Goal: Information Seeking & Learning: Learn about a topic

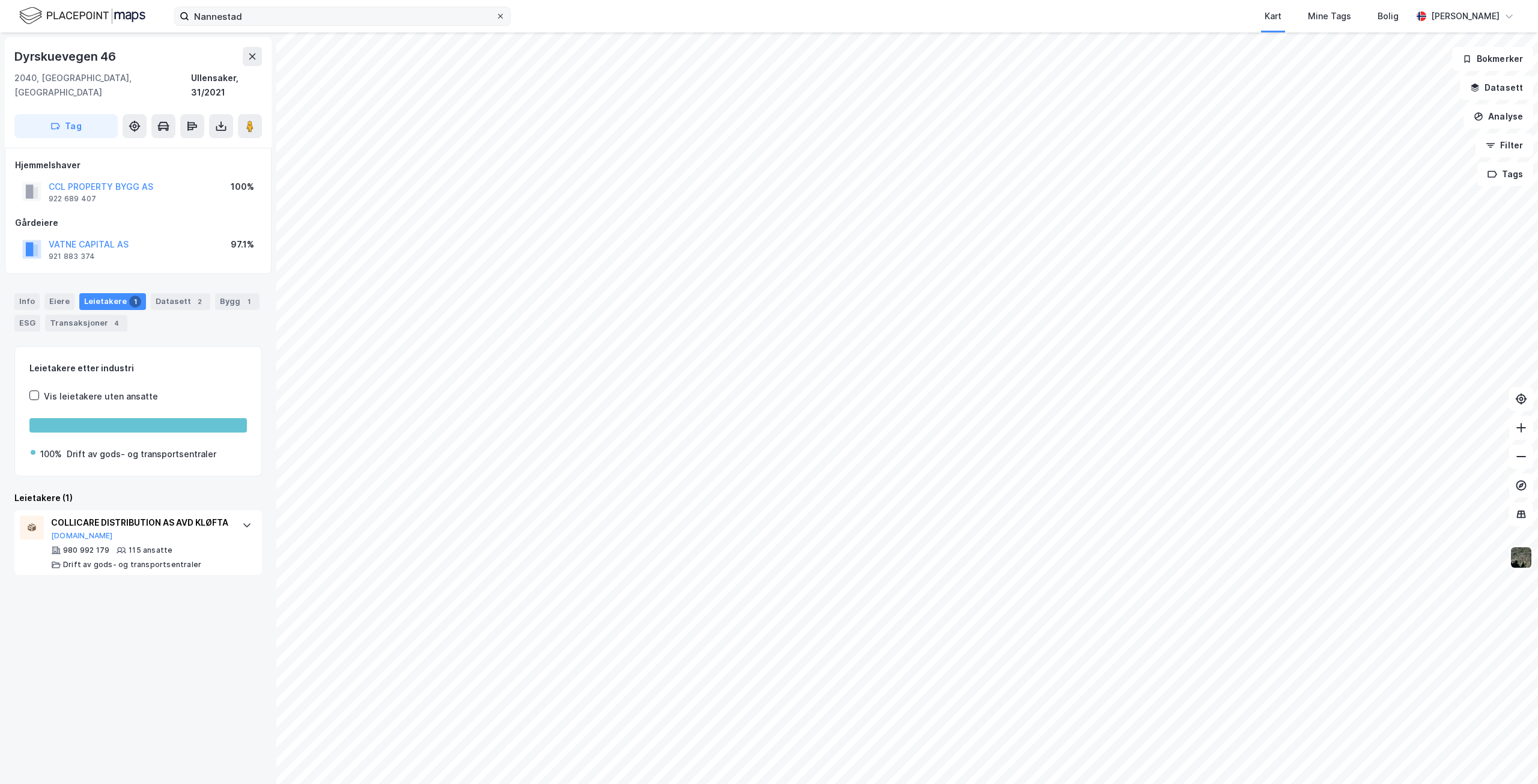
click at [501, 14] on icon at bounding box center [500, 16] width 7 height 7
click at [496, 14] on input "Nannestad" at bounding box center [343, 16] width 306 height 18
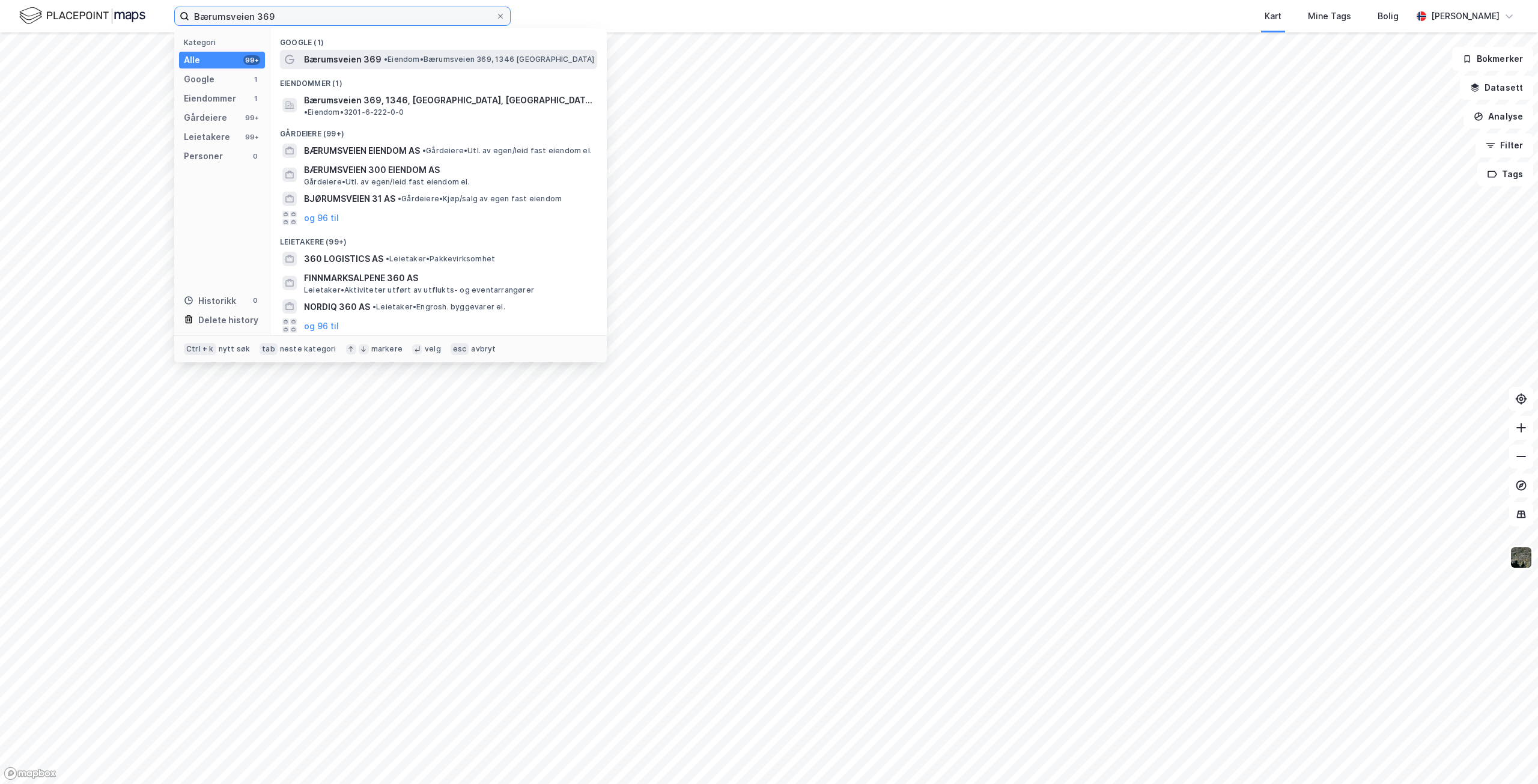
type input "Bærumsveien 369"
click at [342, 57] on span "Bærumsveien 369" at bounding box center [343, 59] width 77 height 14
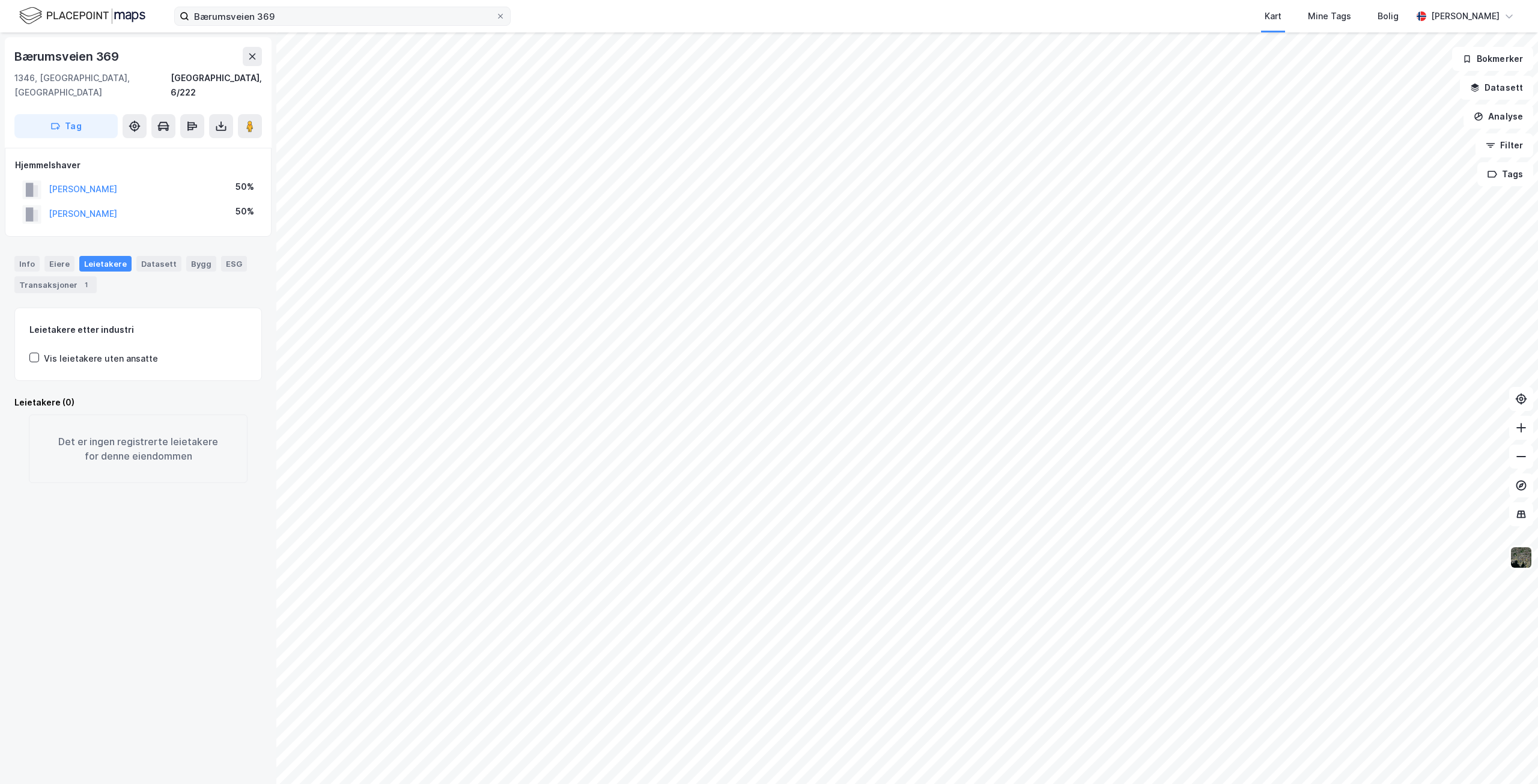
click at [109, 256] on div "Leietakere" at bounding box center [105, 264] width 52 height 16
